Goal: Task Accomplishment & Management: Complete application form

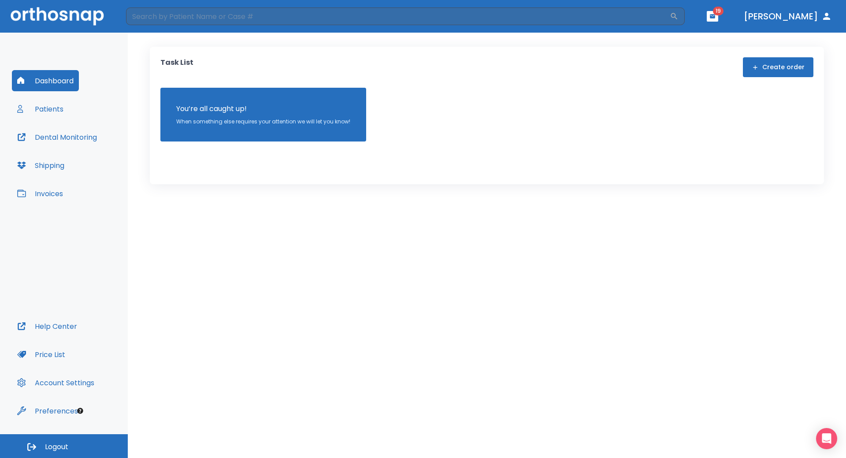
click at [48, 109] on button "Patients" at bounding box center [40, 108] width 57 height 21
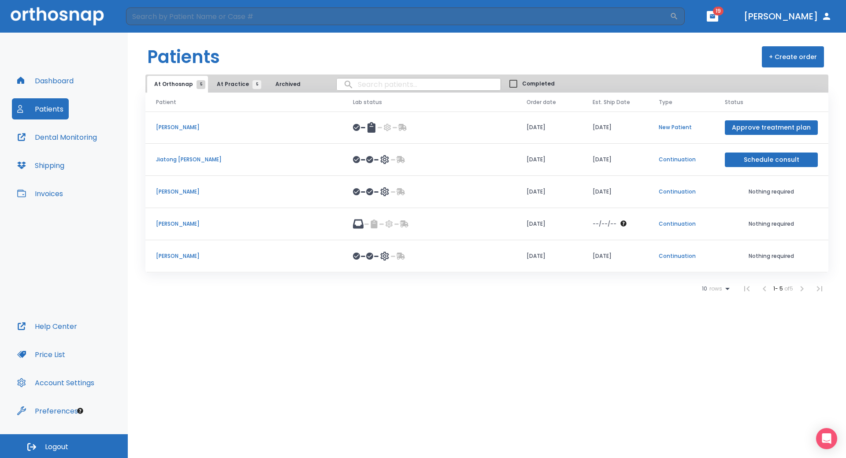
click at [313, 51] on header "Patients + Create order" at bounding box center [487, 54] width 718 height 42
click at [178, 162] on p "Jiatong [PERSON_NAME]" at bounding box center [244, 160] width 176 height 8
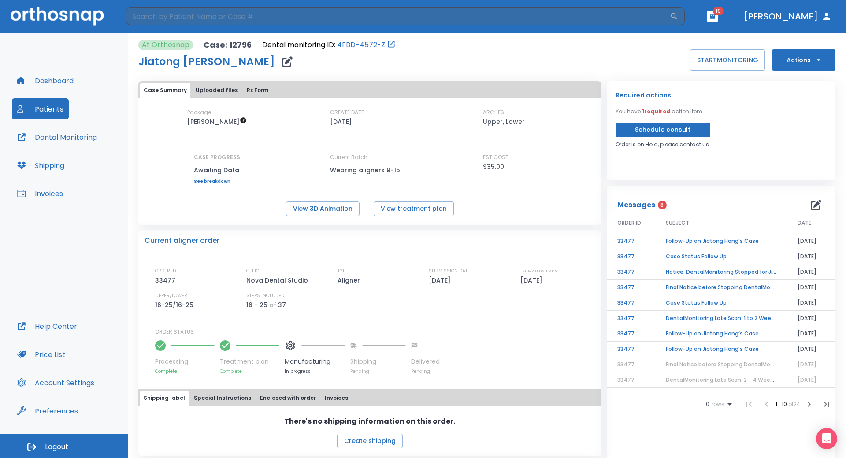
click at [717, 240] on td "Follow-Up on Jiatong Hang’s Case" at bounding box center [721, 241] width 132 height 15
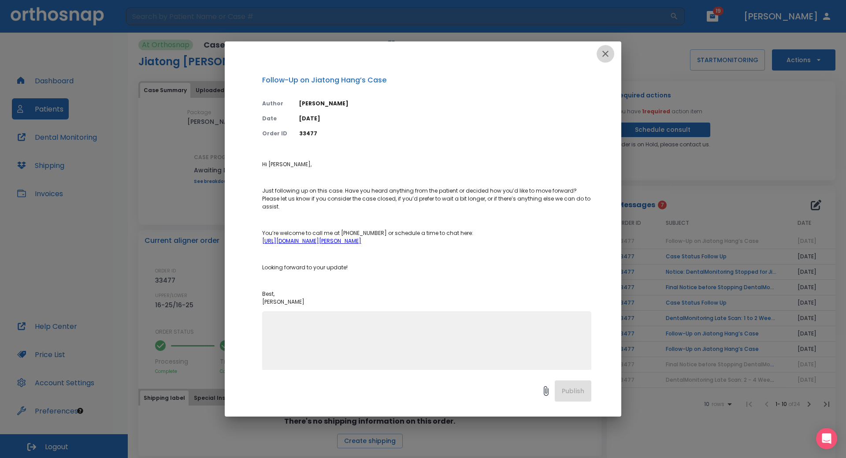
click at [604, 55] on icon "button" at bounding box center [605, 54] width 6 height 6
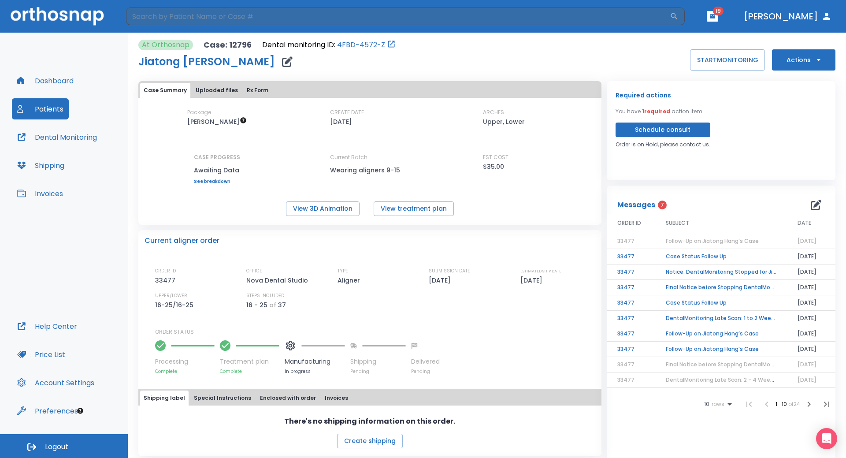
click at [44, 112] on button "Patients" at bounding box center [40, 108] width 57 height 21
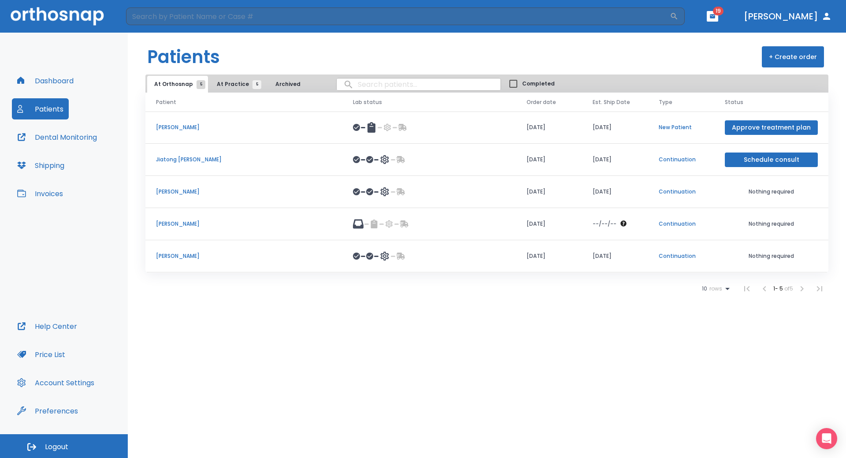
click at [153, 191] on td "[PERSON_NAME]" at bounding box center [243, 192] width 197 height 32
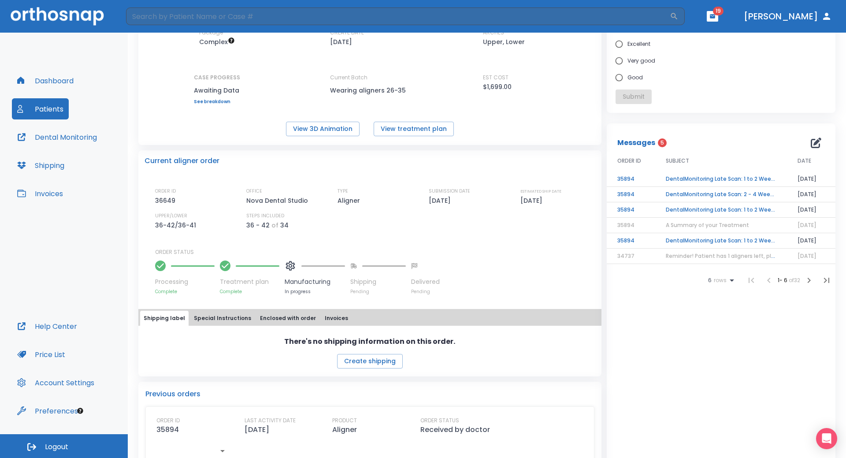
scroll to position [88, 0]
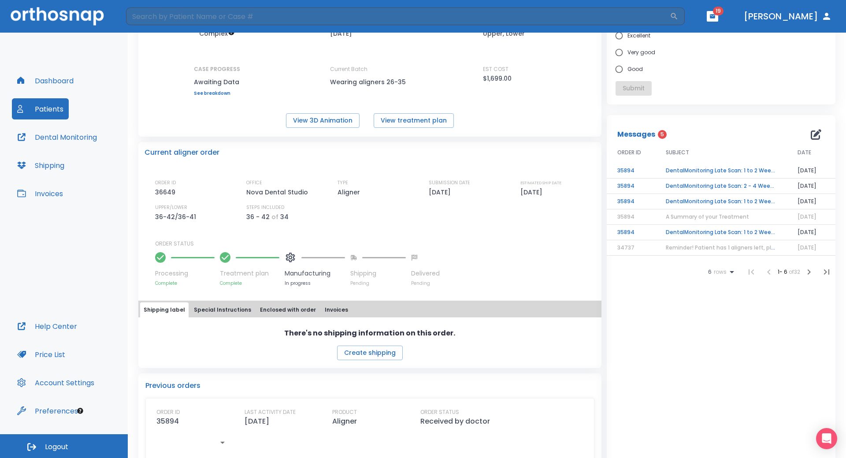
click at [698, 171] on td "DentalMonitoring Late Scan: 1 to 2 Weeks Notification" at bounding box center [721, 170] width 132 height 15
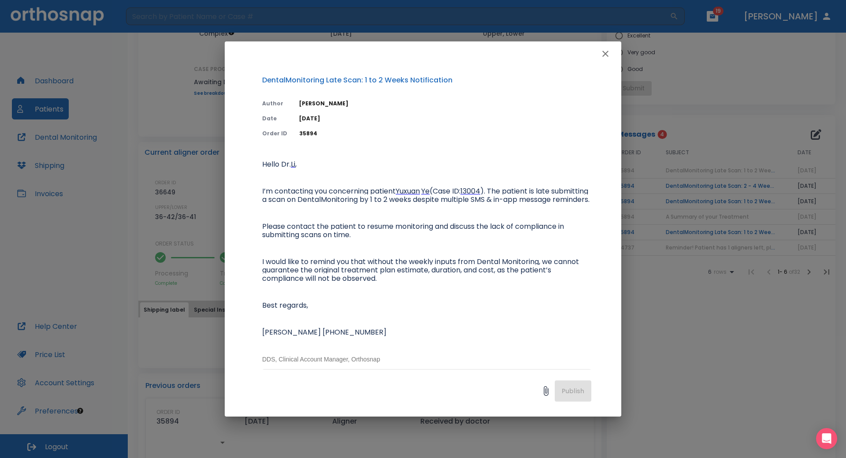
click at [606, 53] on icon "button" at bounding box center [605, 54] width 6 height 6
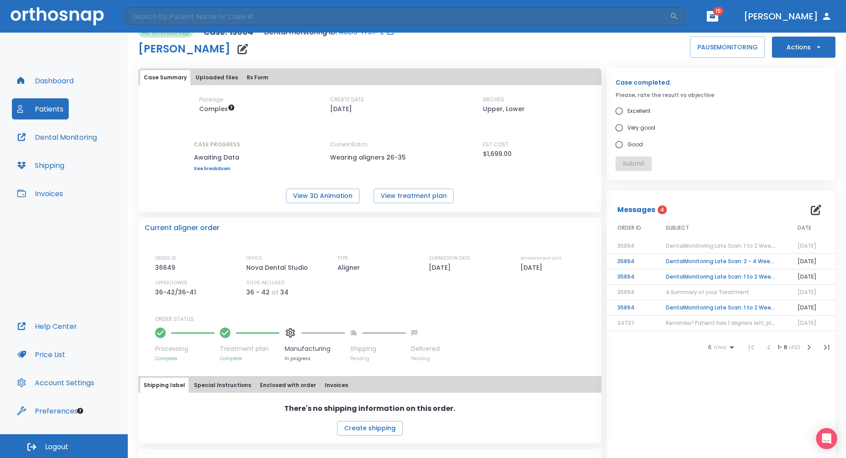
scroll to position [0, 0]
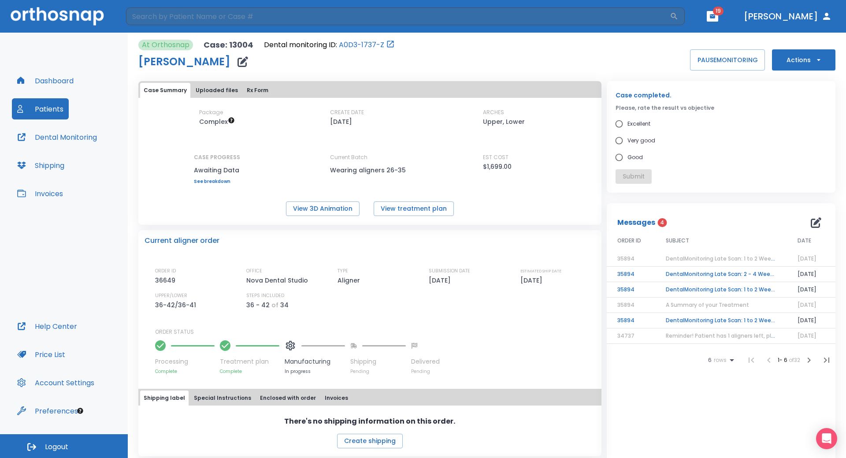
click at [57, 110] on button "Patients" at bounding box center [40, 108] width 57 height 21
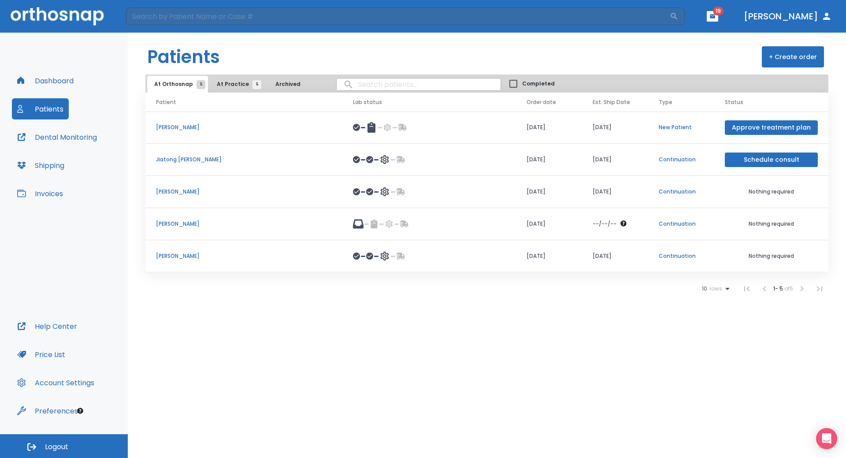
click at [228, 82] on span "At Practice 5" at bounding box center [237, 84] width 40 height 8
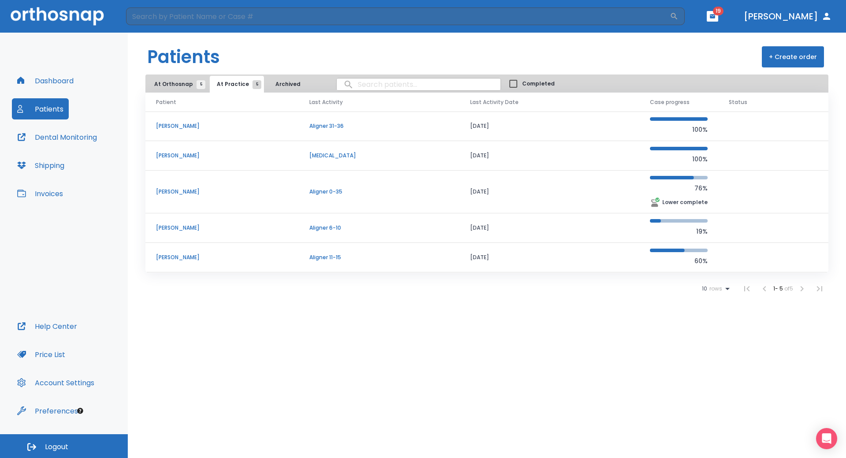
click at [171, 257] on p "[PERSON_NAME]" at bounding box center [222, 257] width 132 height 8
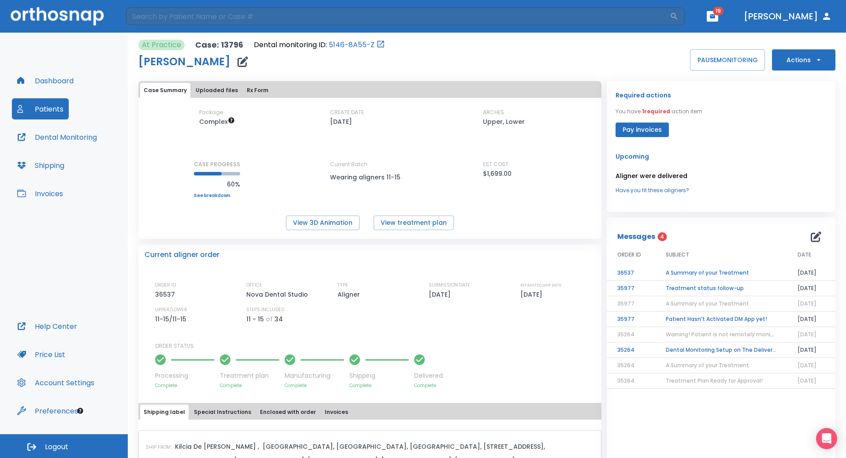
click at [55, 114] on button "Patients" at bounding box center [40, 108] width 57 height 21
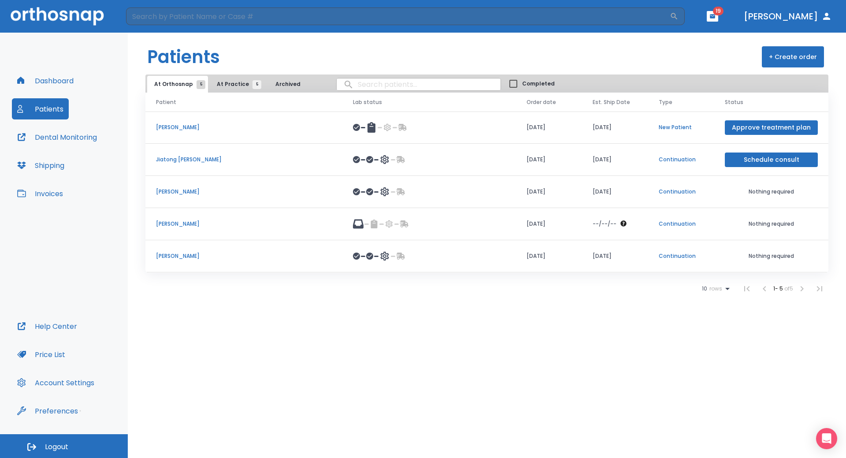
click at [184, 230] on td "[PERSON_NAME]" at bounding box center [243, 224] width 197 height 32
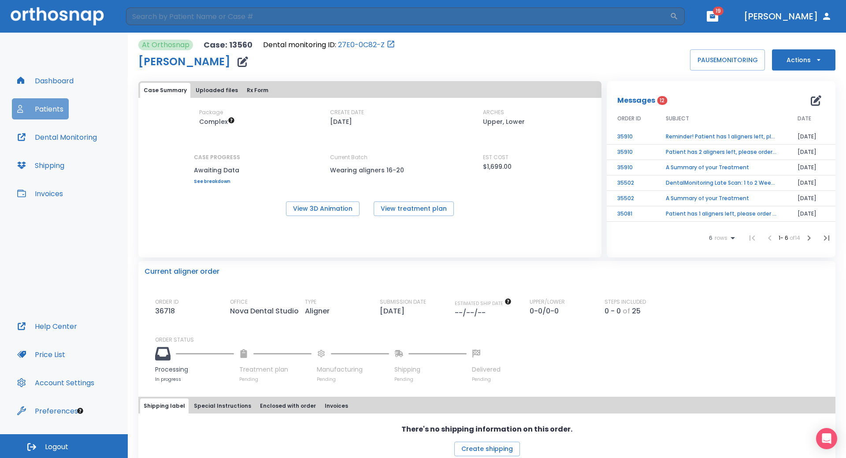
click at [45, 105] on button "Patients" at bounding box center [40, 108] width 57 height 21
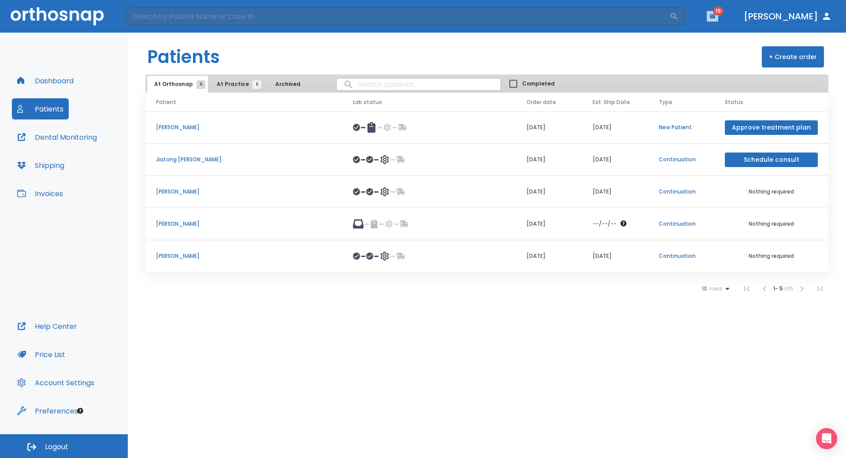
click at [718, 15] on button "button" at bounding box center [712, 16] width 11 height 11
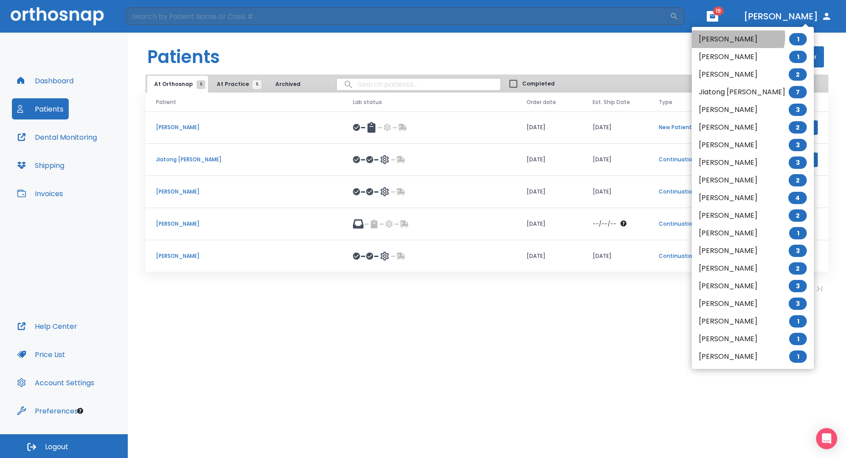
click at [738, 37] on li "[PERSON_NAME] 1" at bounding box center [753, 39] width 122 height 18
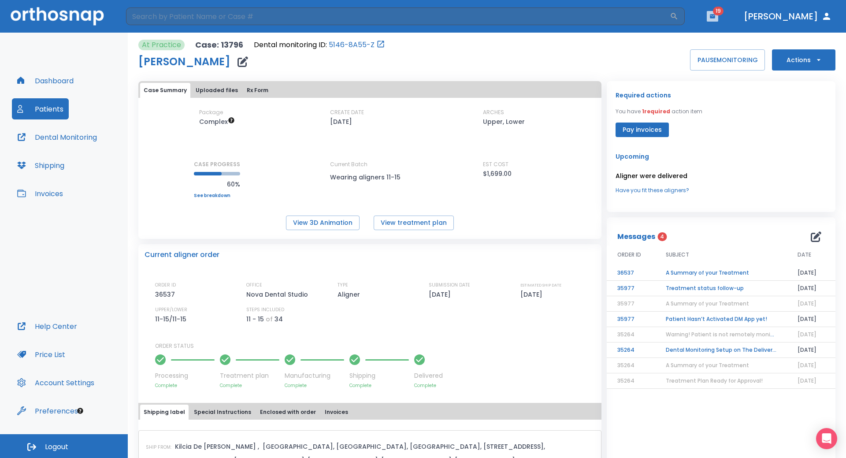
click at [715, 17] on icon "button" at bounding box center [712, 16] width 5 height 4
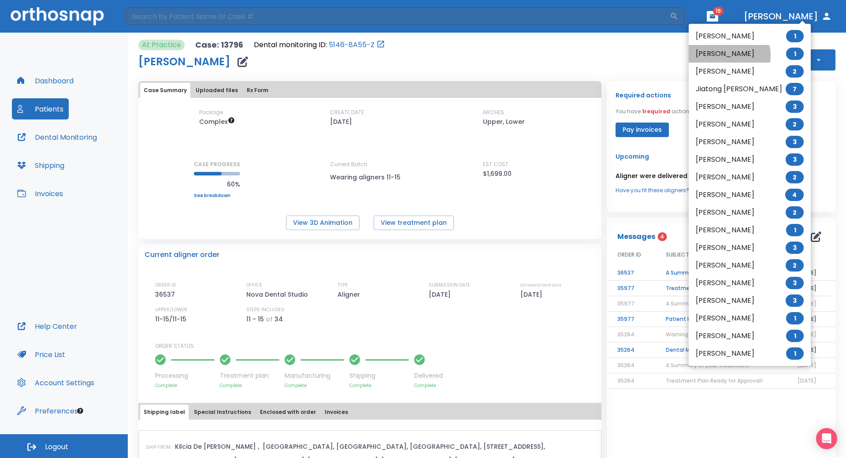
click at [724, 56] on li "[PERSON_NAME] 1" at bounding box center [750, 54] width 122 height 18
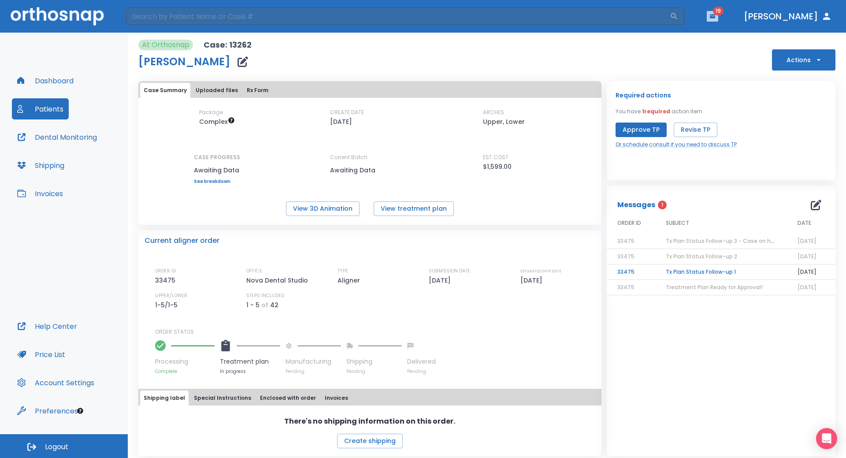
click at [716, 19] on icon "button" at bounding box center [713, 16] width 6 height 6
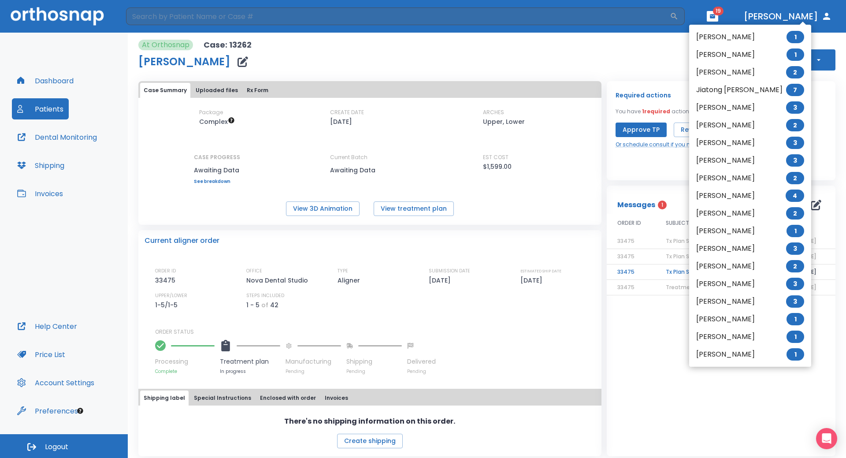
click at [728, 75] on li "[PERSON_NAME] 2" at bounding box center [750, 72] width 122 height 18
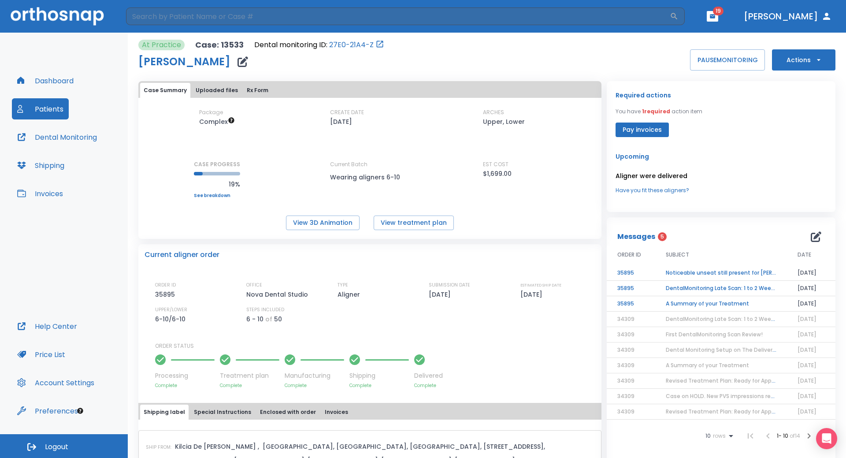
click at [704, 272] on td "Noticeable unseat still present for [PERSON_NAME]" at bounding box center [721, 272] width 132 height 15
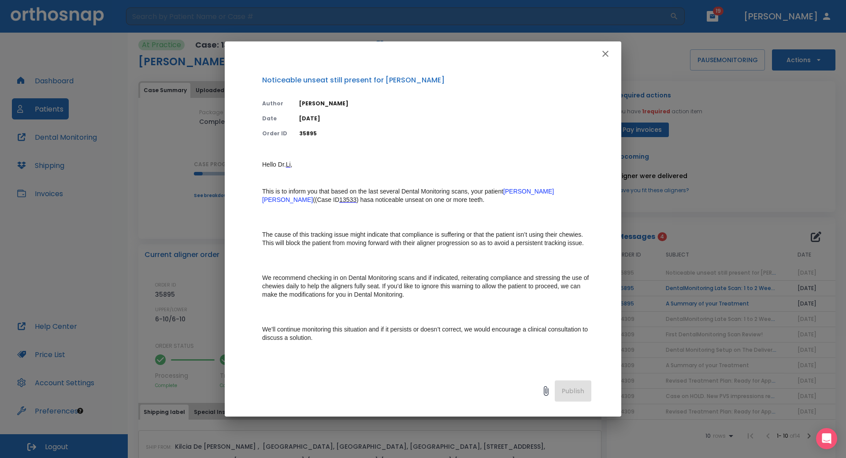
drag, startPoint x: 320, startPoint y: 118, endPoint x: 301, endPoint y: 119, distance: 19.4
click at [301, 117] on p "[DATE]" at bounding box center [445, 119] width 292 height 8
click at [364, 169] on p "Hello [PERSON_NAME] , This is to inform you that based on the last several Dent…" at bounding box center [426, 299] width 329 height 278
click at [604, 52] on icon "button" at bounding box center [605, 54] width 6 height 6
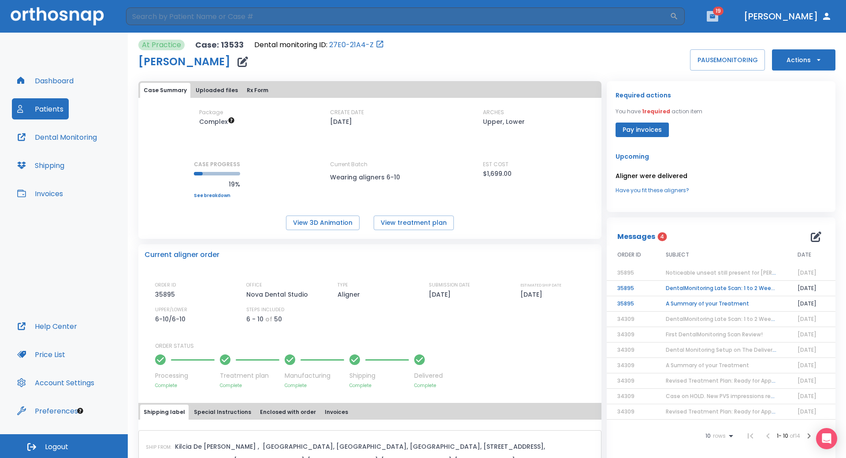
click at [716, 19] on icon "button" at bounding box center [713, 16] width 6 height 6
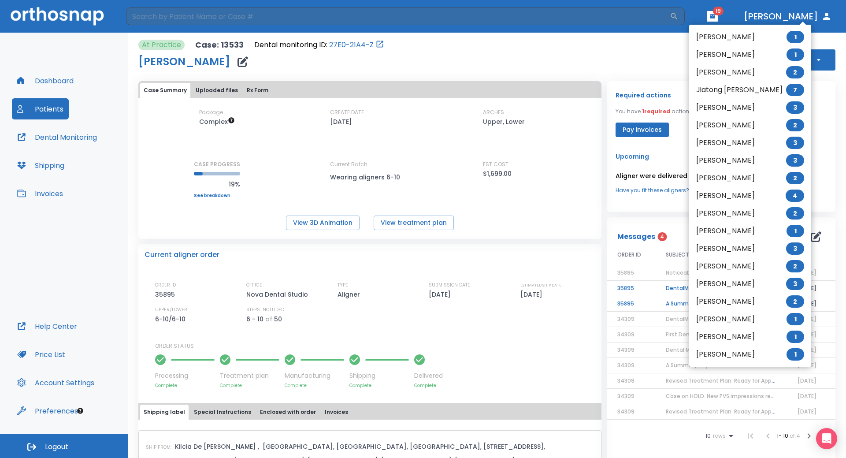
click at [786, 107] on span "3" at bounding box center [795, 107] width 18 height 12
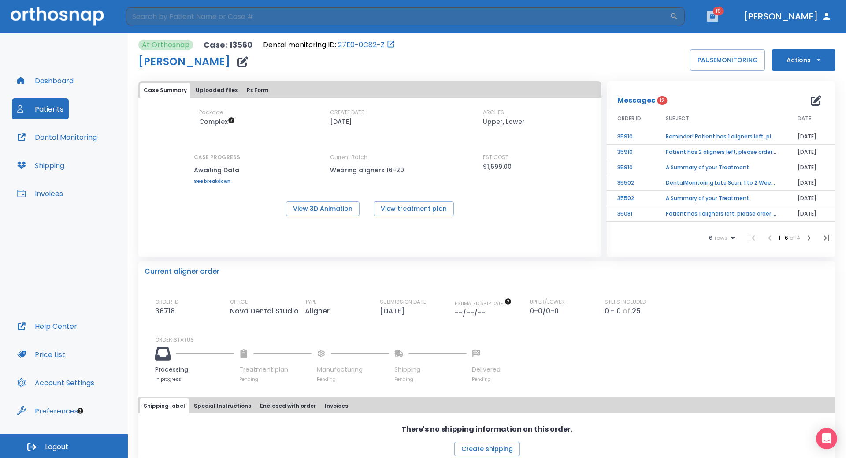
click at [718, 13] on button "button" at bounding box center [712, 16] width 11 height 11
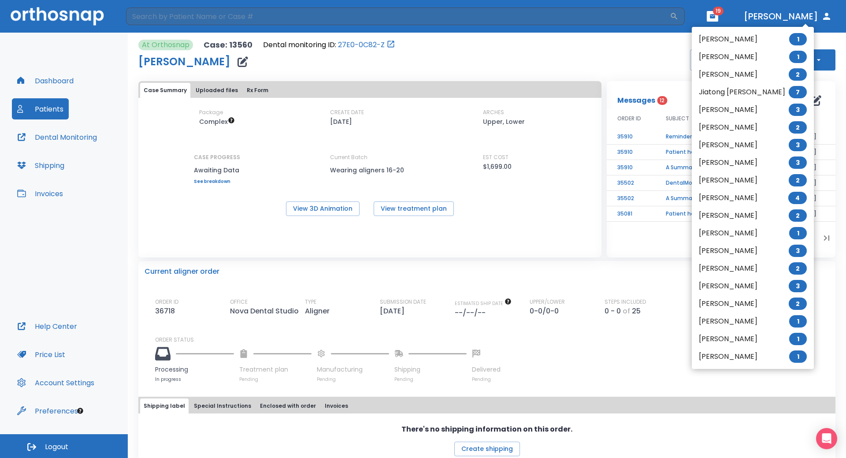
click at [737, 145] on li "[PERSON_NAME] 3" at bounding box center [753, 145] width 122 height 18
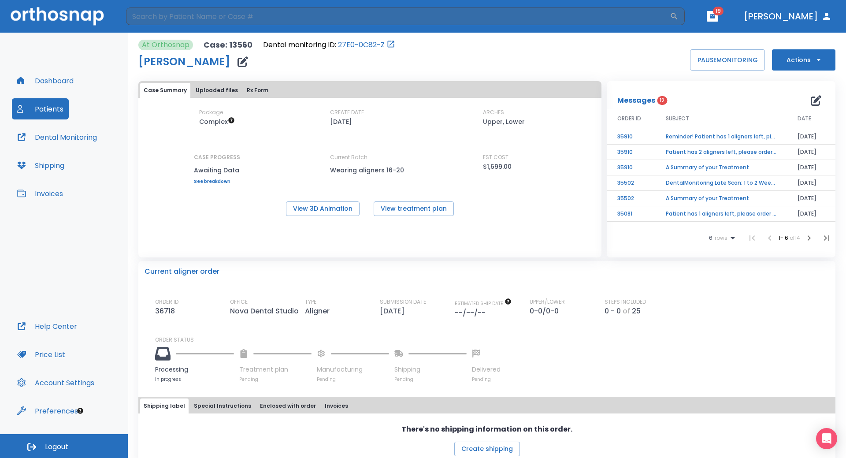
click at [768, 22] on header "​ 19 [PERSON_NAME]" at bounding box center [423, 16] width 846 height 33
drag, startPoint x: 767, startPoint y: 13, endPoint x: 767, endPoint y: 18, distance: 5.3
click at [718, 13] on span "19" at bounding box center [712, 16] width 11 height 11
click at [716, 19] on icon "button" at bounding box center [713, 16] width 6 height 6
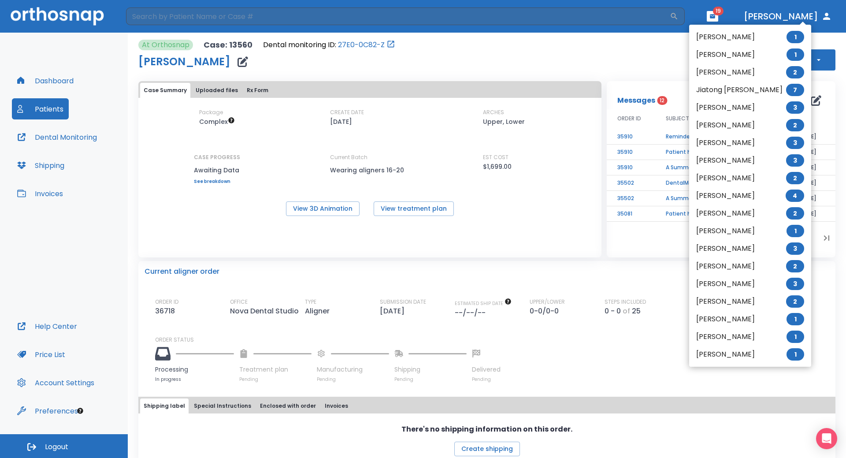
click at [725, 160] on li "[PERSON_NAME] SUN 3" at bounding box center [750, 161] width 122 height 18
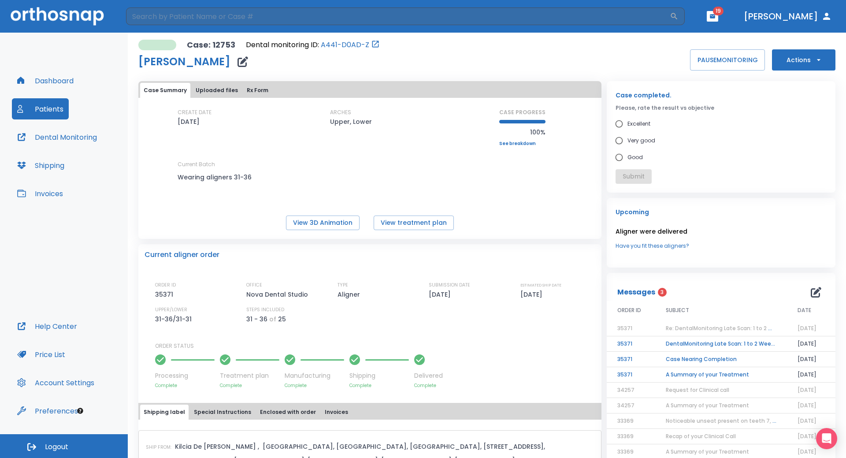
click at [715, 17] on icon "button" at bounding box center [712, 16] width 5 height 4
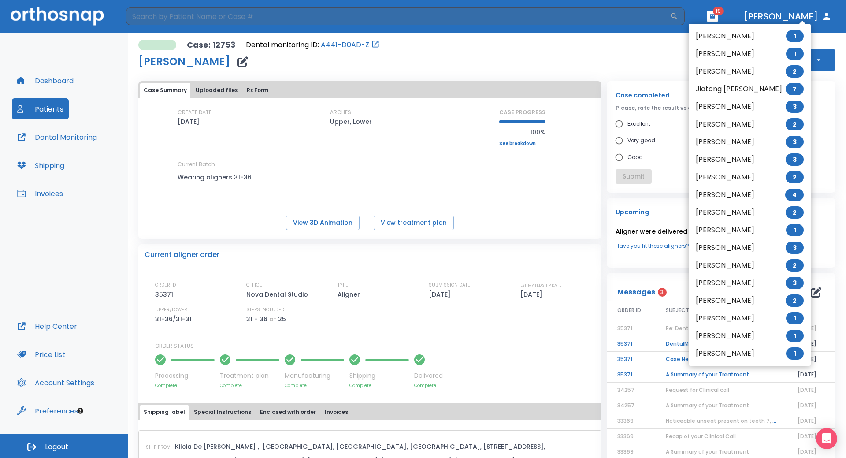
click at [721, 182] on li "[PERSON_NAME] 2" at bounding box center [750, 177] width 122 height 18
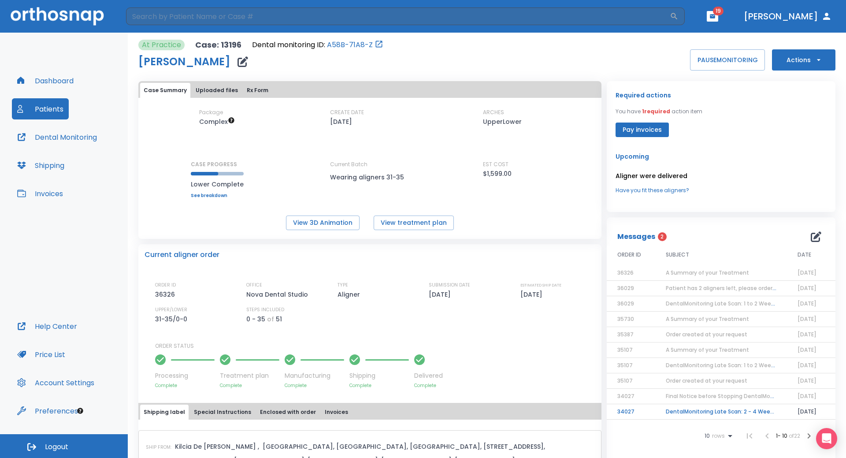
click at [766, 22] on header "​ 19 [PERSON_NAME]" at bounding box center [423, 16] width 846 height 33
click at [716, 15] on icon "button" at bounding box center [713, 16] width 6 height 6
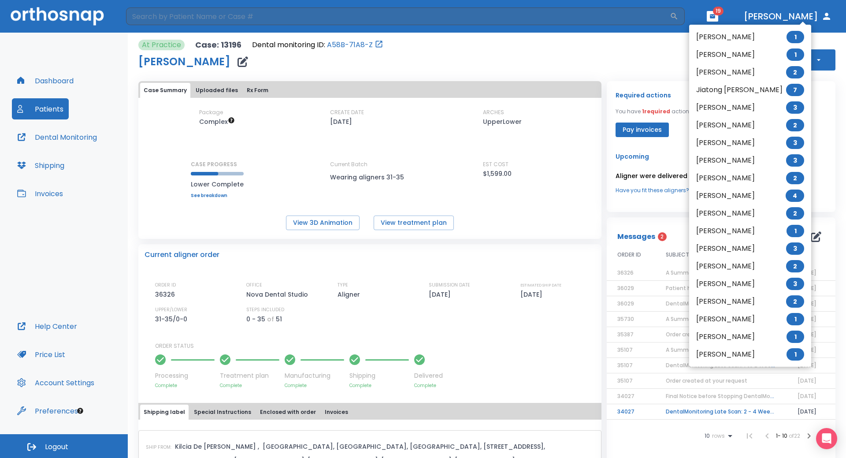
click at [719, 251] on li "[PERSON_NAME] 3" at bounding box center [750, 249] width 122 height 18
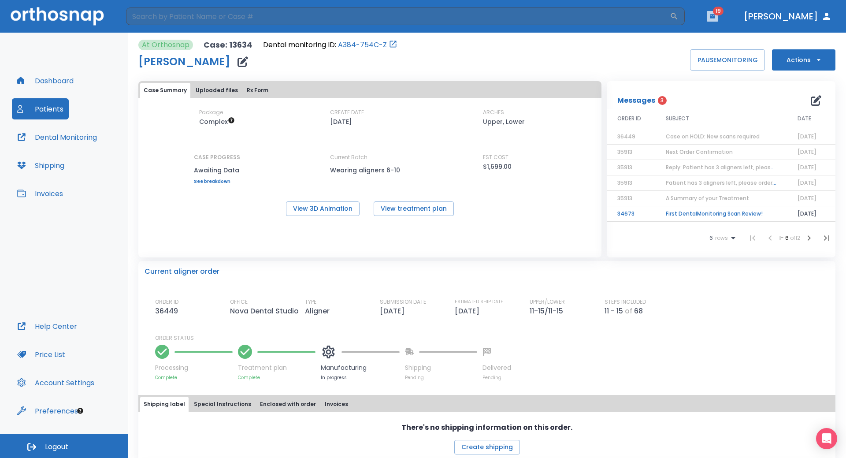
click at [715, 17] on icon "button" at bounding box center [712, 16] width 5 height 4
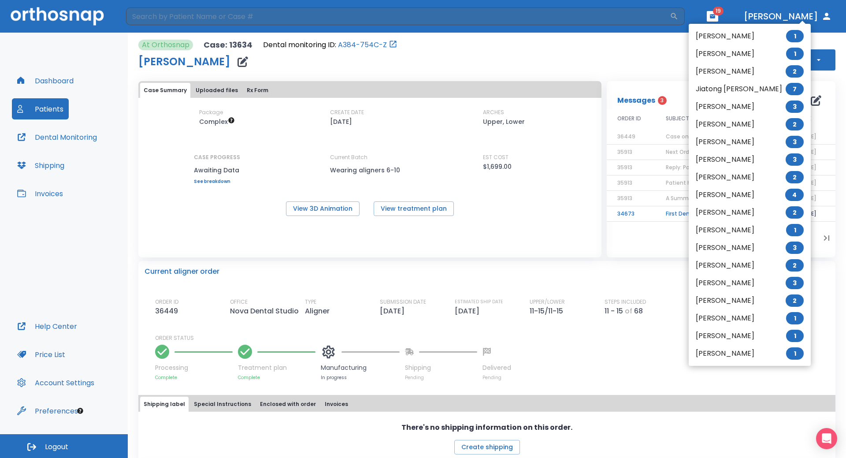
click at [725, 262] on li "[PERSON_NAME] 2" at bounding box center [750, 265] width 122 height 18
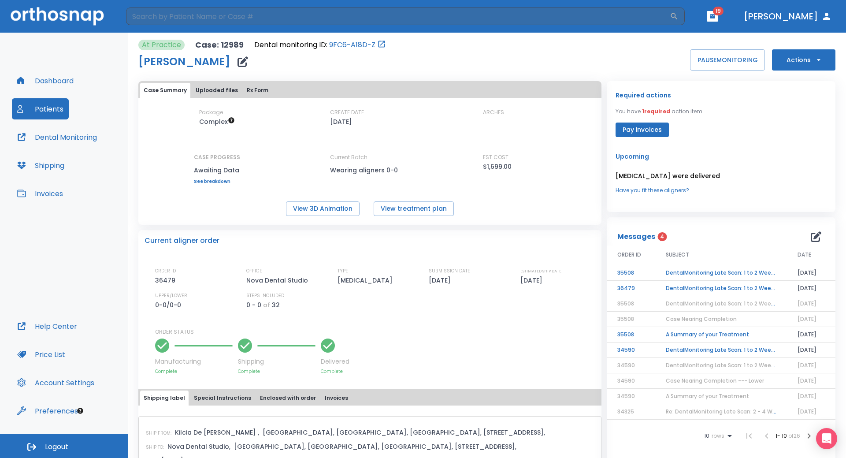
click at [693, 272] on td "DentalMonitoring Late Scan: 1 to 2 Weeks Notification" at bounding box center [721, 272] width 132 height 15
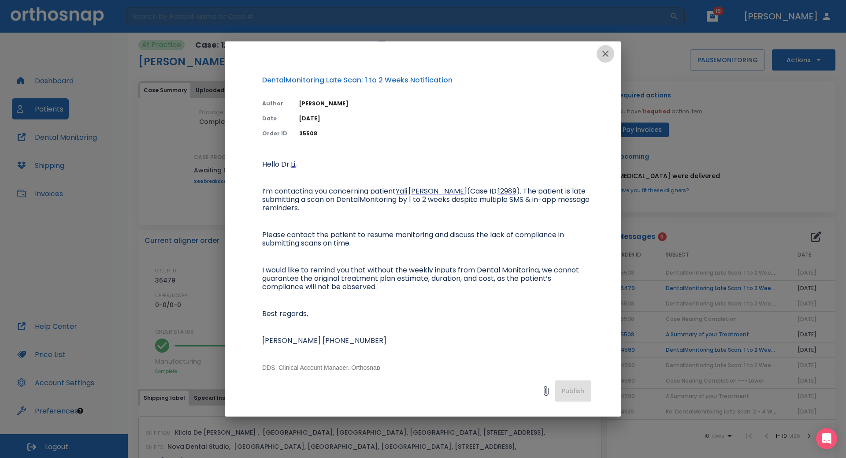
click at [603, 54] on icon "button" at bounding box center [605, 53] width 11 height 11
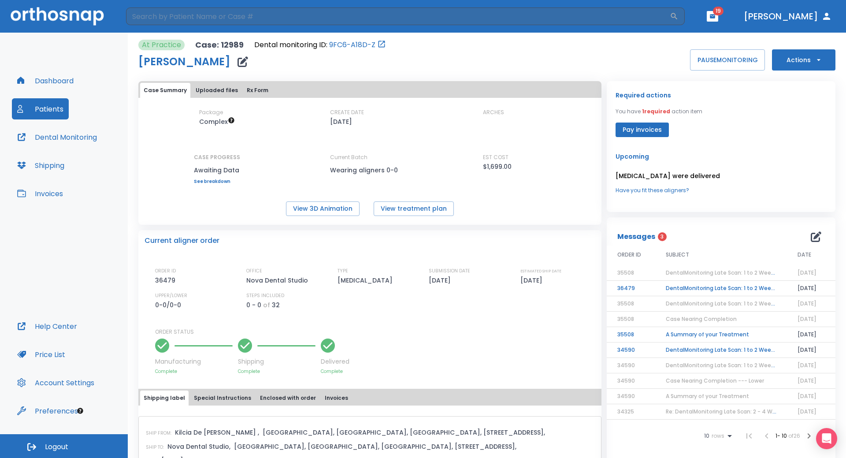
click at [718, 18] on button "button" at bounding box center [712, 16] width 11 height 11
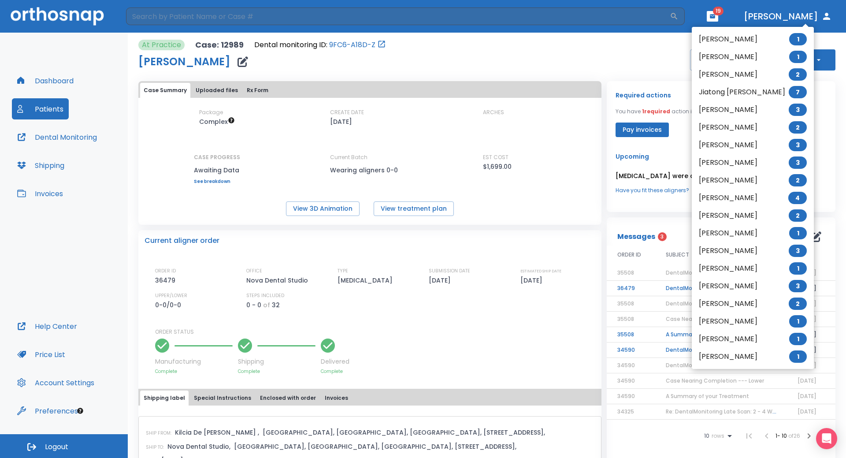
click at [648, 63] on div at bounding box center [423, 229] width 846 height 458
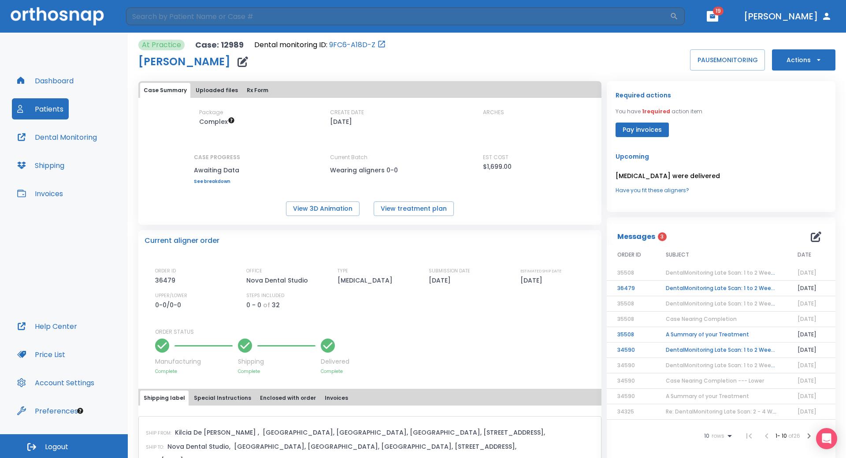
click at [53, 110] on button "Patients" at bounding box center [40, 108] width 57 height 21
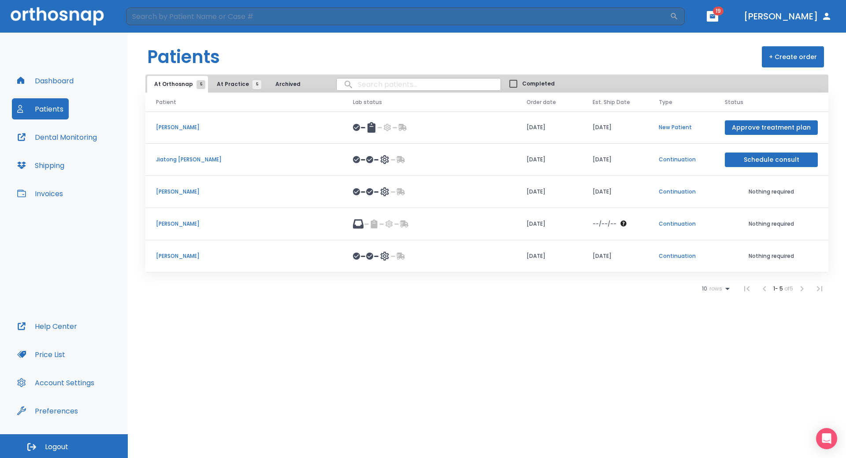
click at [225, 86] on span "At Practice 5" at bounding box center [237, 84] width 40 height 8
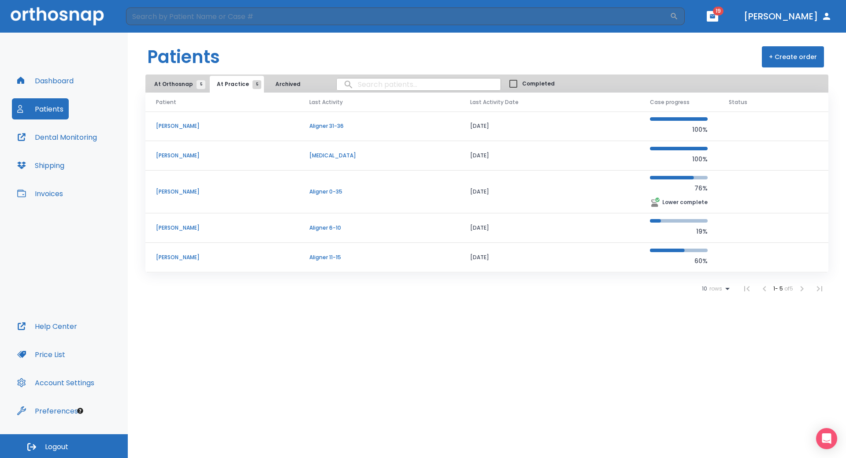
click at [170, 191] on p "[PERSON_NAME]" at bounding box center [222, 192] width 132 height 8
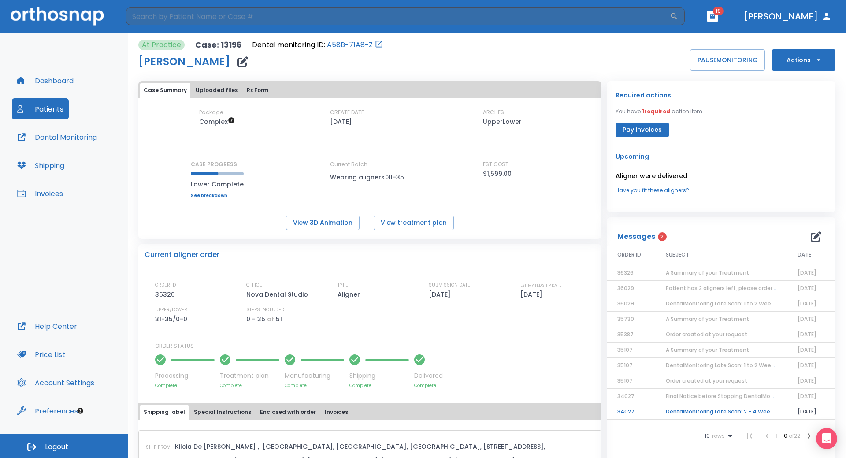
click at [805, 66] on button "Actions" at bounding box center [803, 59] width 63 height 21
click at [801, 129] on p "Order Next Aligners" at bounding box center [798, 129] width 50 height 8
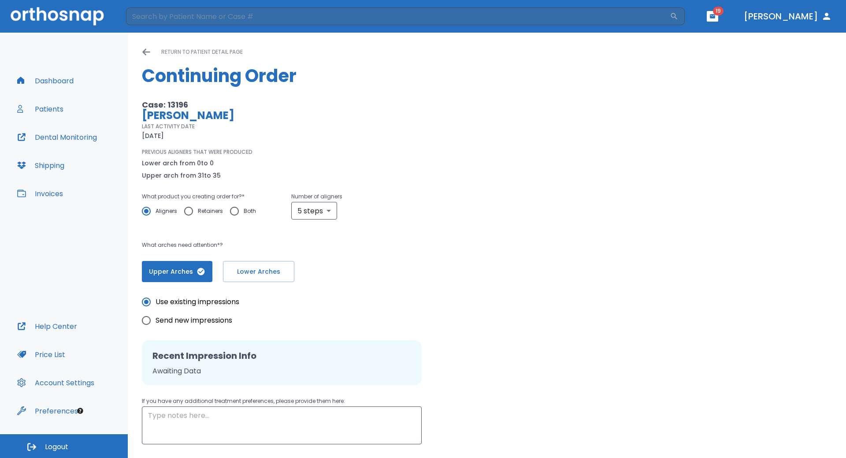
scroll to position [57, 0]
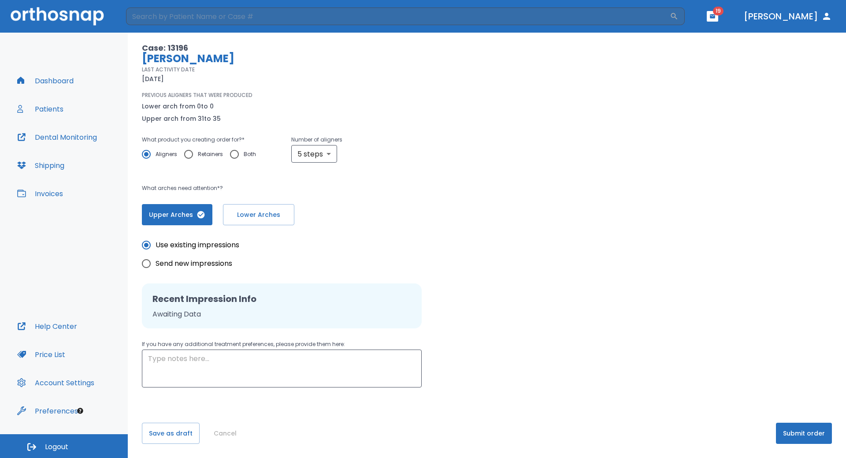
click at [790, 435] on button "Submit order" at bounding box center [804, 433] width 56 height 21
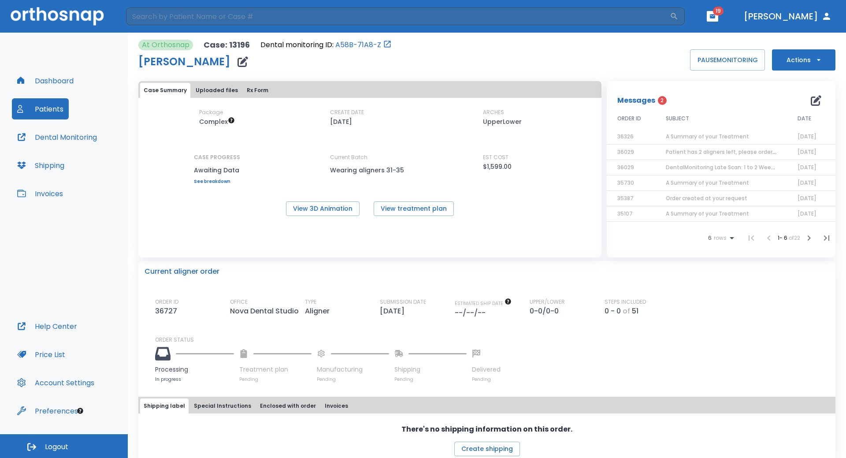
click at [416, 125] on div "Package Complex CREATE DATE [DATE] ARCHES UpperLower CASE PROGRESS Awaiting Dat…" at bounding box center [369, 145] width 463 height 75
click at [53, 108] on button "Patients" at bounding box center [40, 108] width 57 height 21
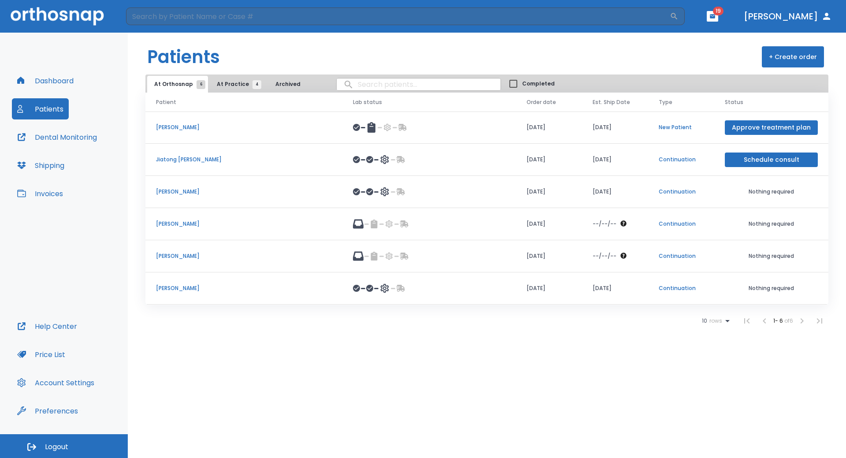
click at [261, 288] on p "[PERSON_NAME]" at bounding box center [244, 288] width 176 height 8
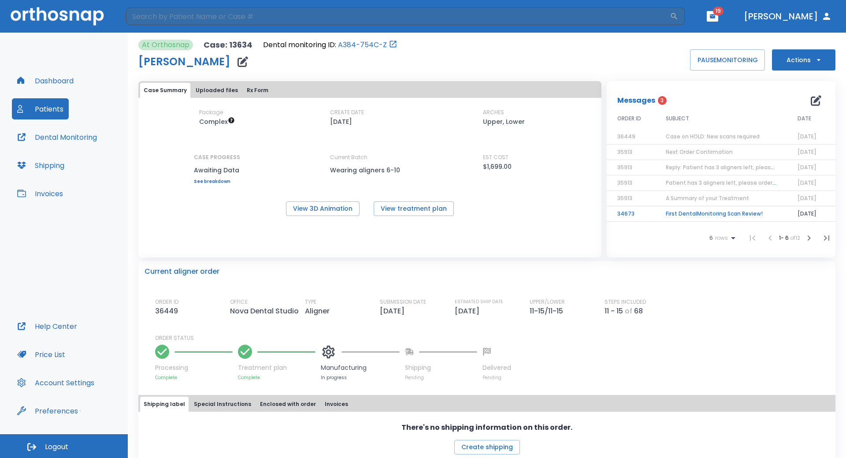
click at [43, 107] on button "Patients" at bounding box center [40, 108] width 57 height 21
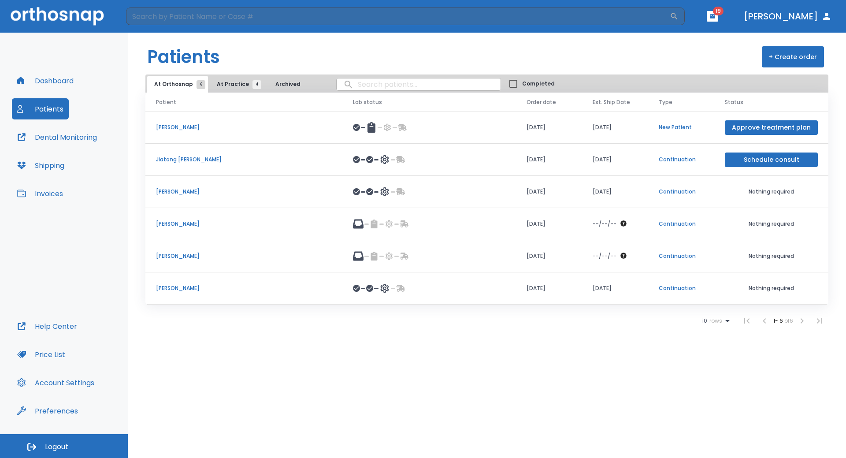
click at [235, 86] on span "At Practice 4" at bounding box center [237, 84] width 40 height 8
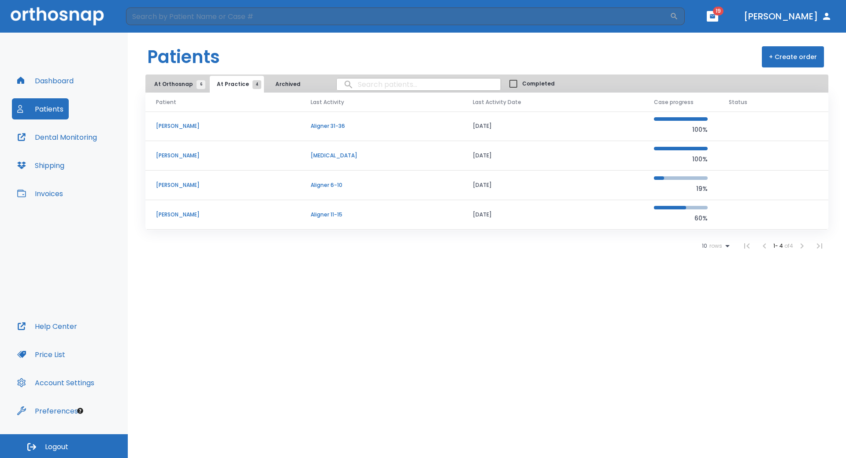
click at [177, 187] on p "[PERSON_NAME]" at bounding box center [223, 185] width 134 height 8
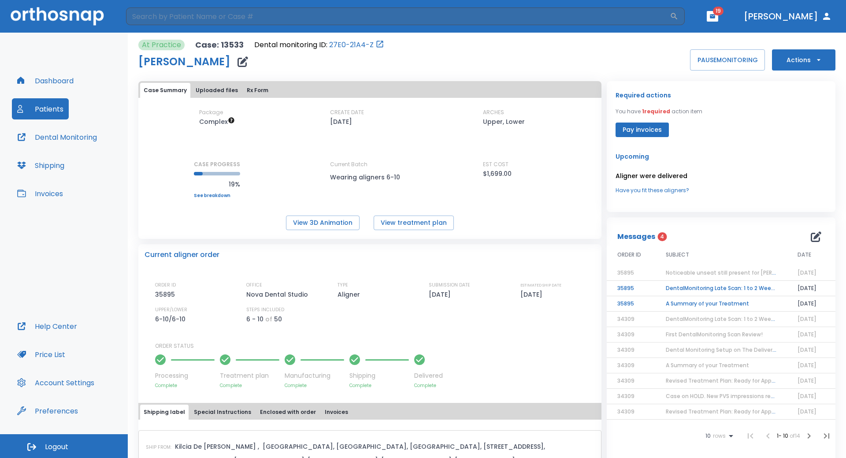
click at [814, 64] on icon "button" at bounding box center [818, 60] width 9 height 9
click at [795, 132] on p "Order Next Aligners" at bounding box center [798, 129] width 50 height 8
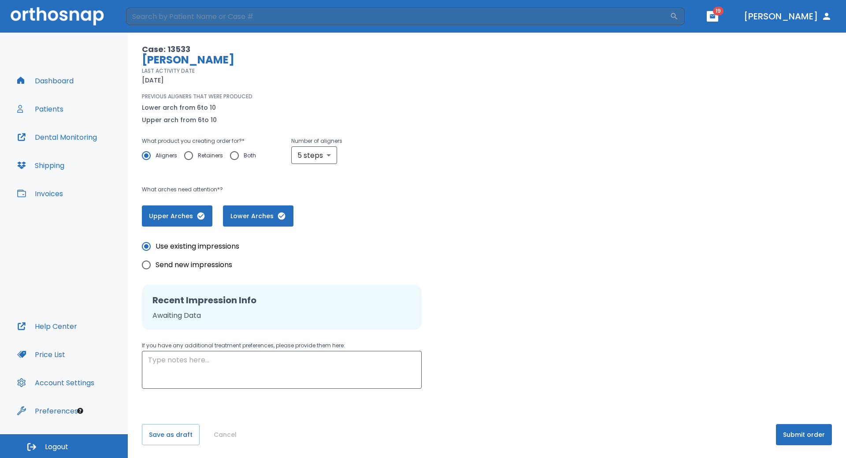
scroll to position [57, 0]
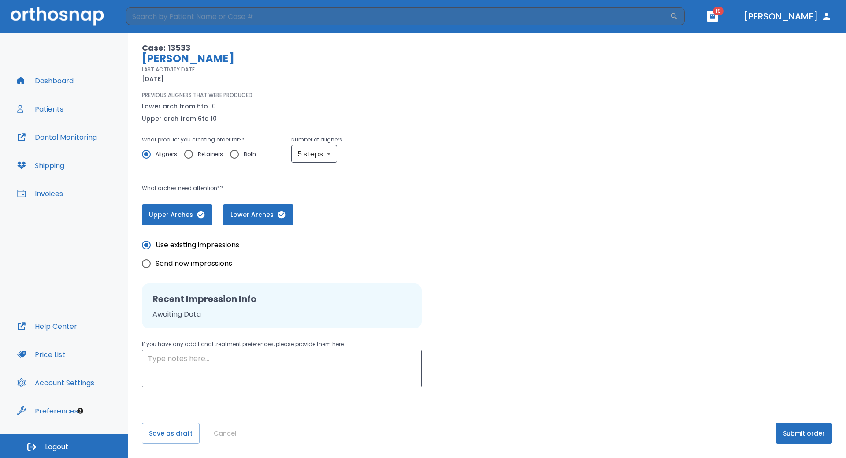
click at [798, 439] on button "Submit order" at bounding box center [804, 433] width 56 height 21
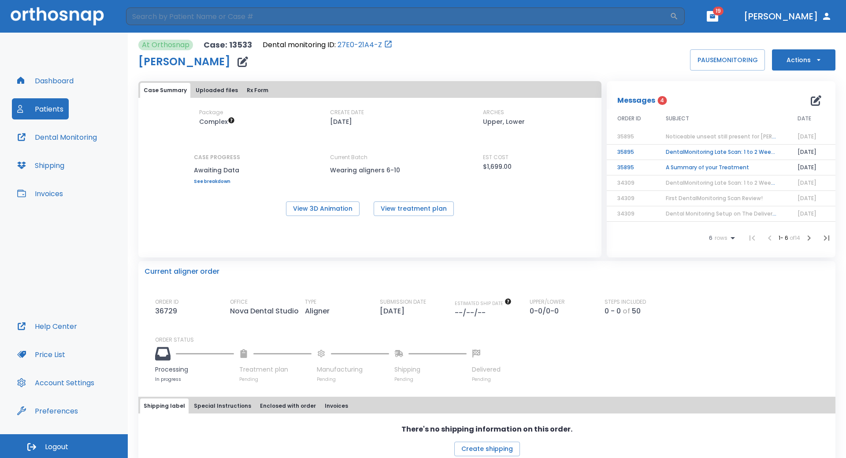
scroll to position [44, 0]
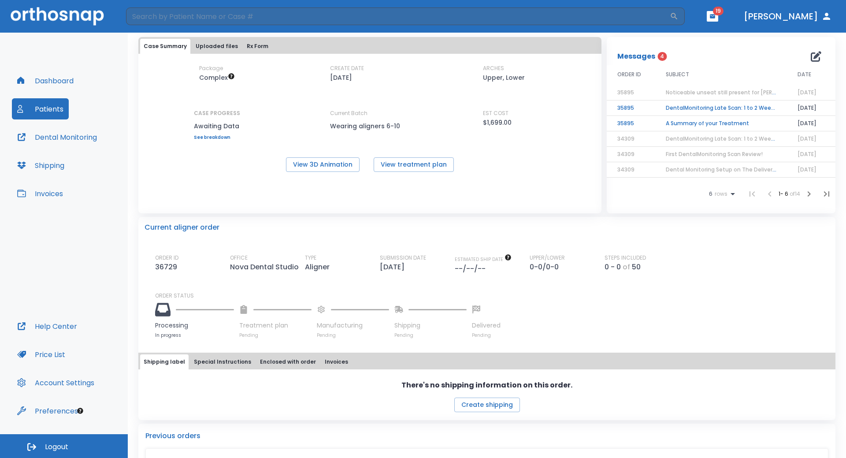
click at [45, 110] on button "Patients" at bounding box center [40, 108] width 57 height 21
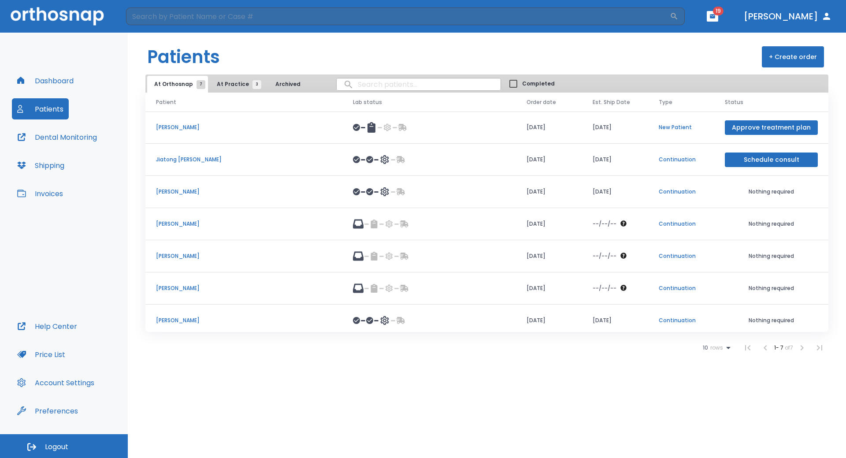
click at [177, 193] on p "[PERSON_NAME]" at bounding box center [244, 192] width 176 height 8
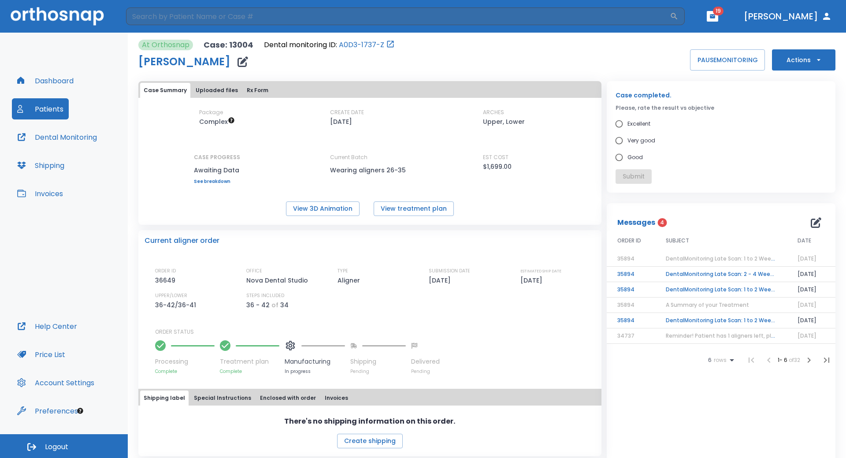
scroll to position [44, 0]
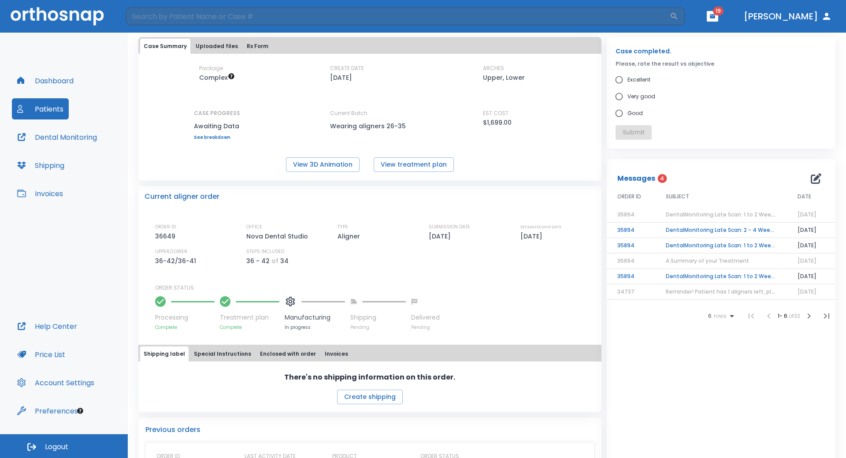
click at [52, 109] on button "Patients" at bounding box center [40, 108] width 57 height 21
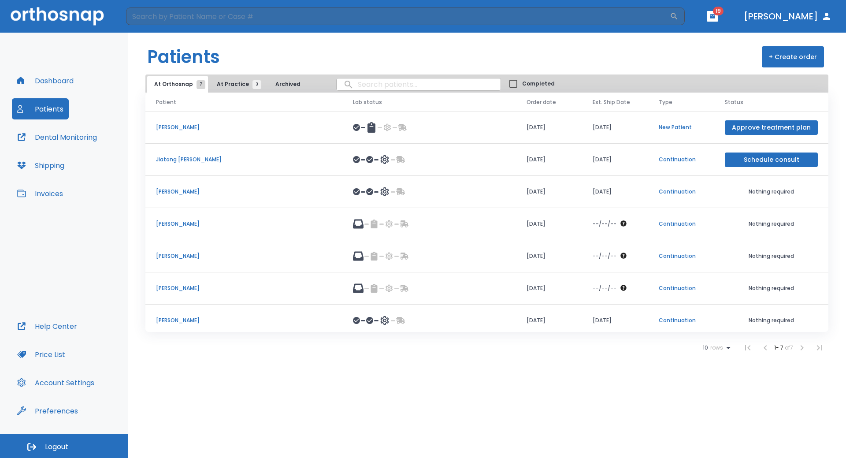
click at [223, 86] on span "At Practice 3" at bounding box center [237, 84] width 40 height 8
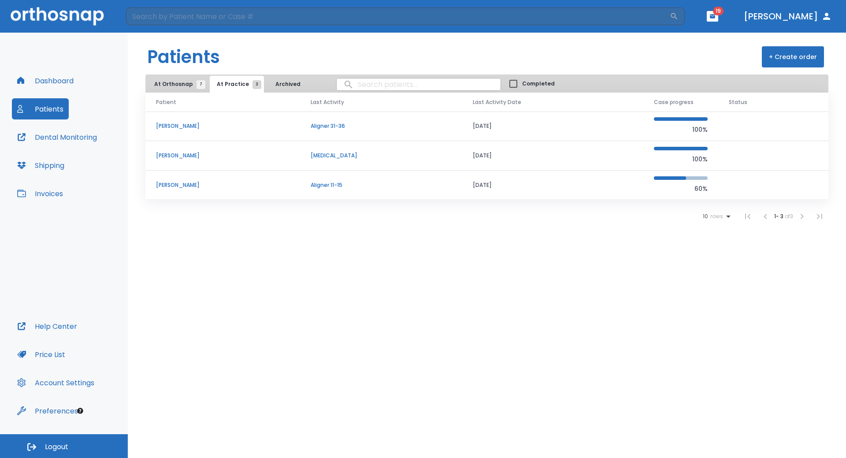
click at [178, 130] on p "[PERSON_NAME]" at bounding box center [223, 126] width 134 height 8
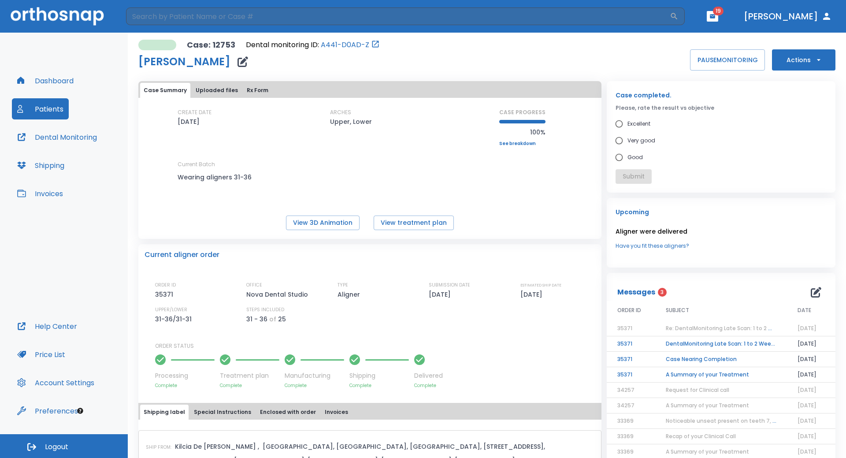
click at [37, 111] on button "Patients" at bounding box center [40, 108] width 57 height 21
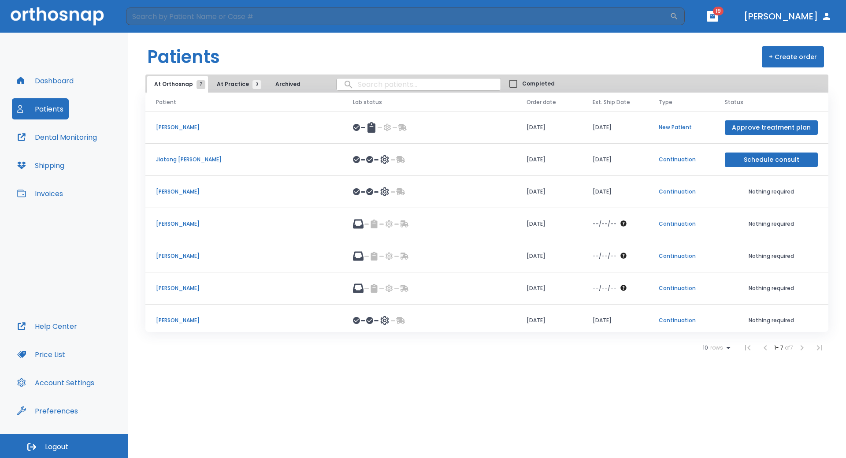
click at [225, 85] on span "At Practice 3" at bounding box center [237, 84] width 40 height 8
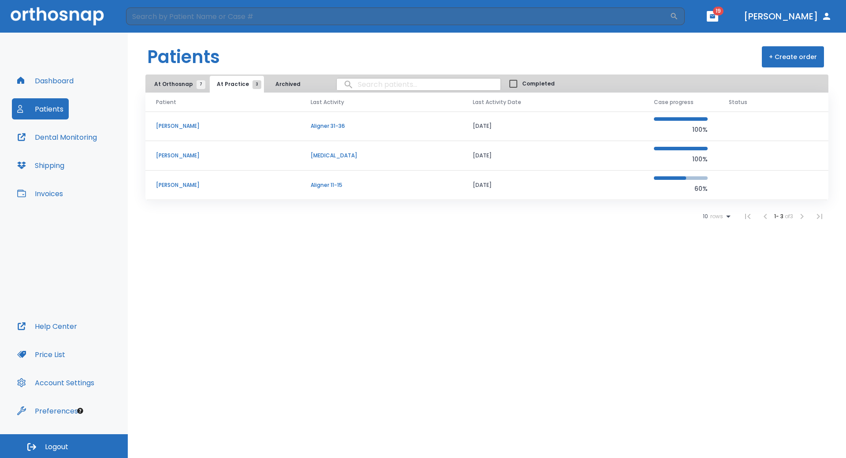
click at [175, 186] on p "[PERSON_NAME]" at bounding box center [223, 185] width 134 height 8
